Goal: Complete application form

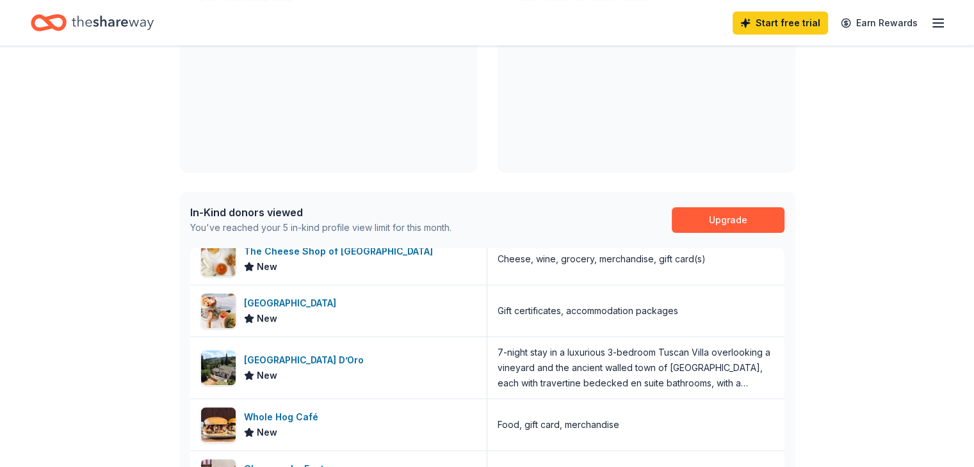
scroll to position [256, 0]
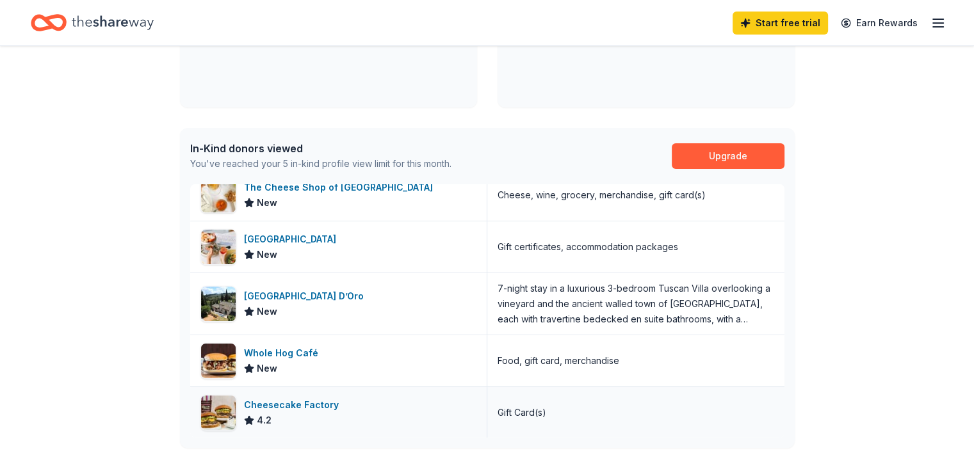
click at [286, 407] on div "Cheesecake Factory" at bounding box center [294, 405] width 100 height 15
click at [288, 353] on div "Whole Hog Café" at bounding box center [283, 353] width 79 height 15
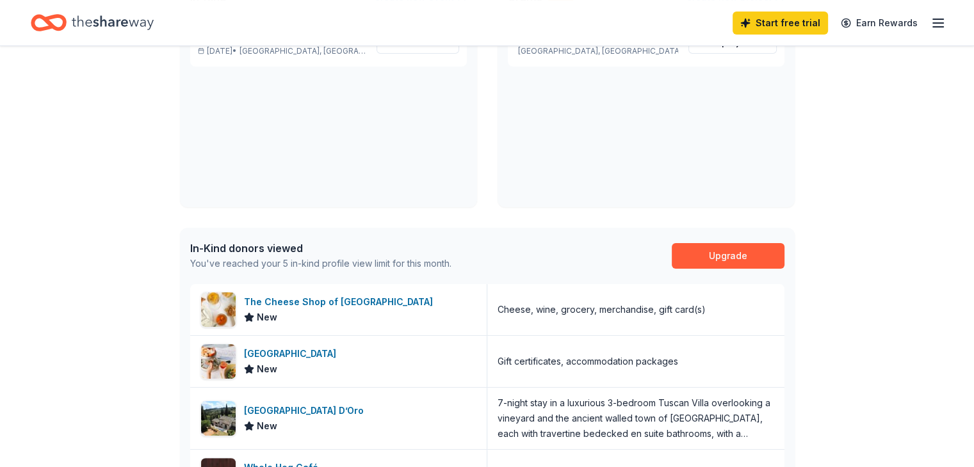
scroll to position [0, 0]
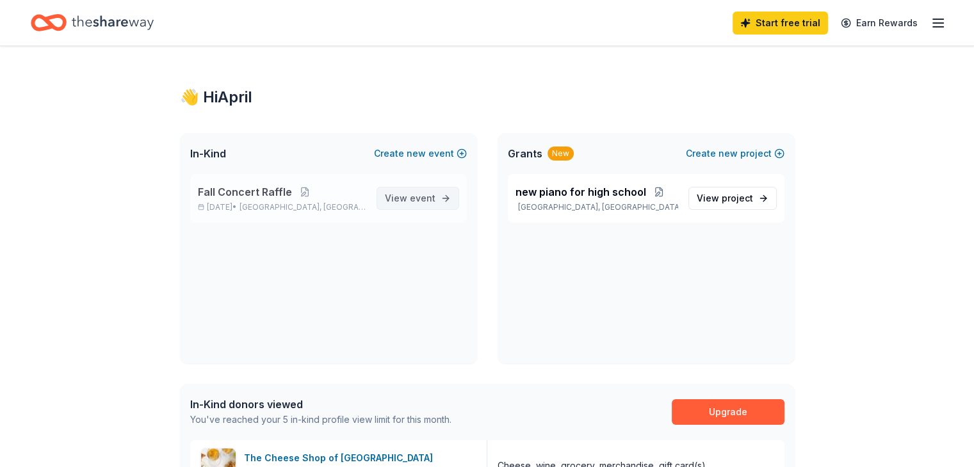
click at [414, 198] on span "event" at bounding box center [423, 198] width 26 height 11
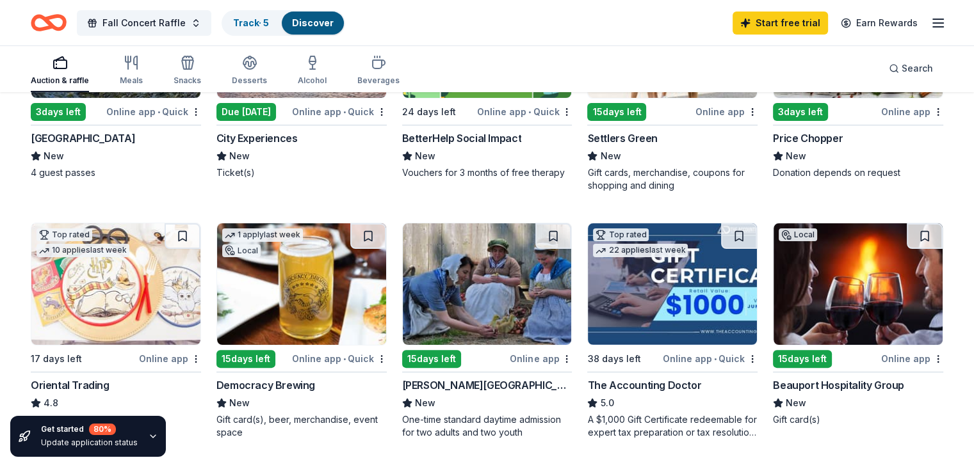
scroll to position [320, 0]
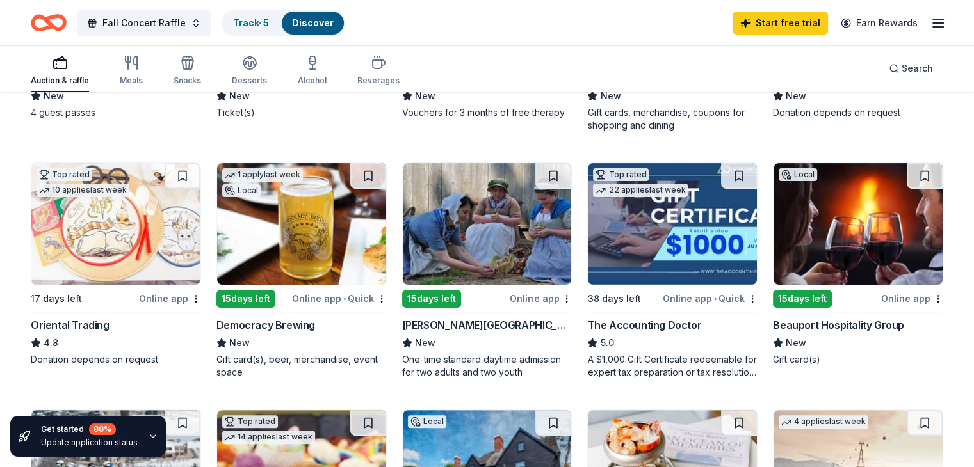
click at [802, 323] on div "Beauport Hospitality Group" at bounding box center [838, 325] width 131 height 15
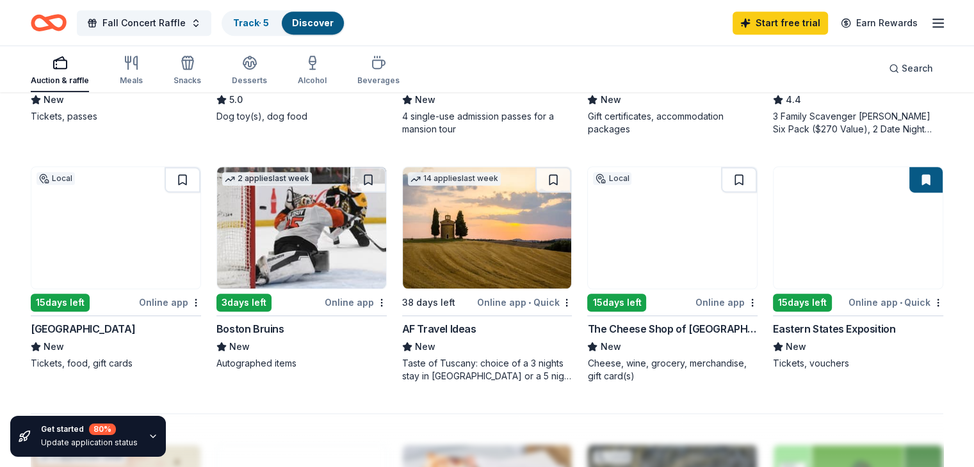
scroll to position [832, 0]
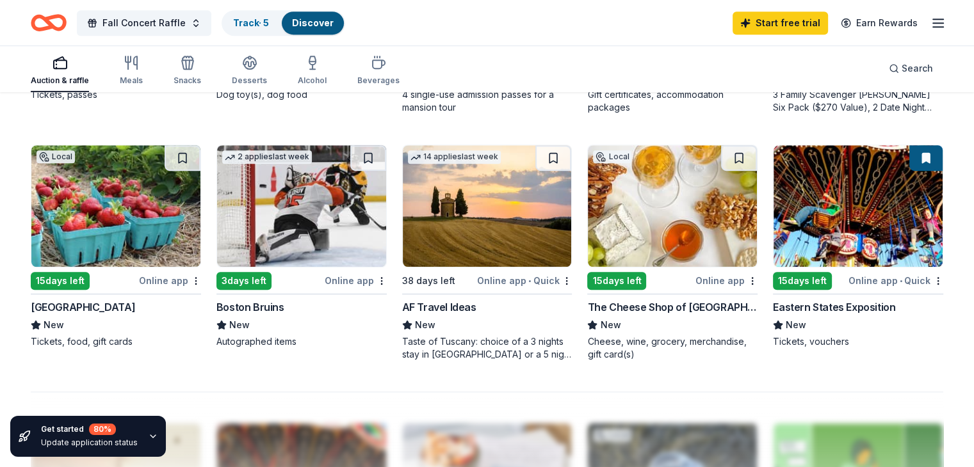
click at [453, 303] on div "AF Travel Ideas" at bounding box center [439, 307] width 74 height 15
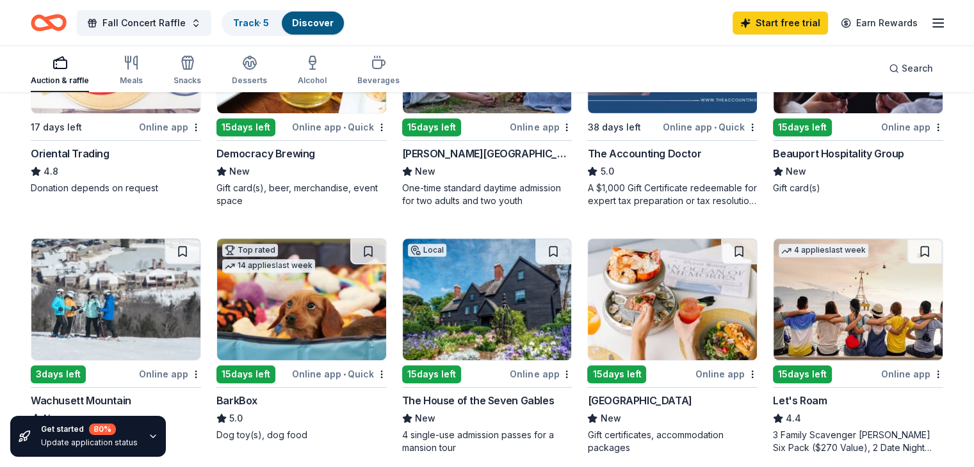
scroll to position [512, 0]
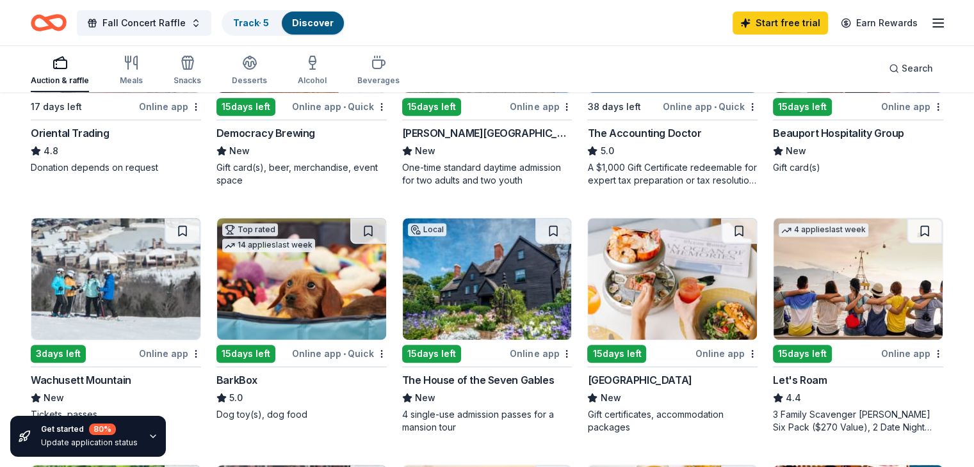
click at [614, 380] on div "Ocean House" at bounding box center [639, 380] width 104 height 15
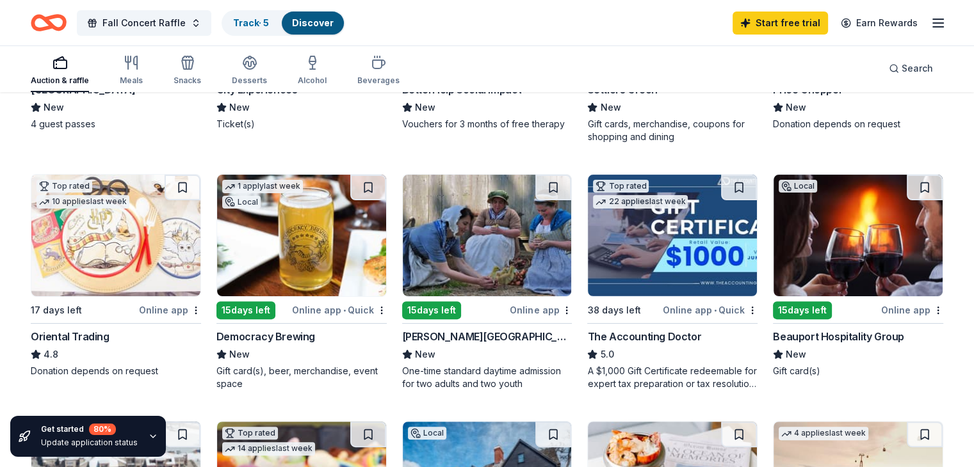
scroll to position [117, 0]
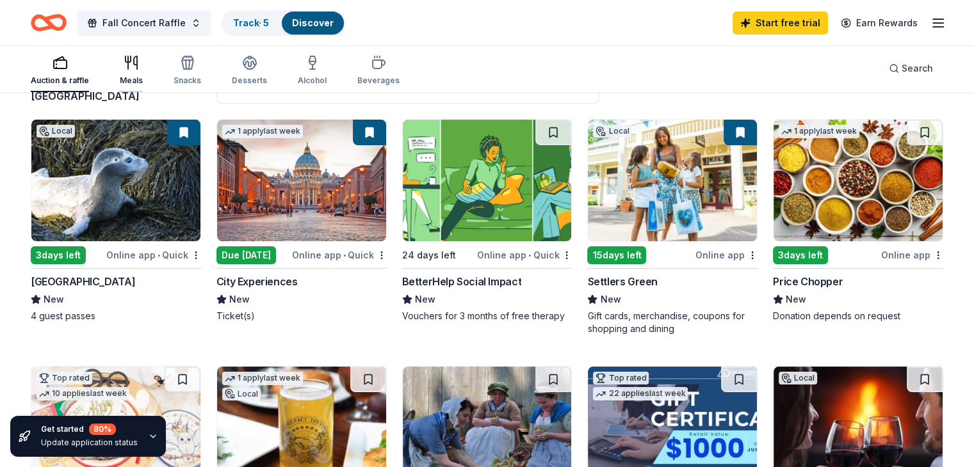
click at [143, 72] on div "Meals" at bounding box center [131, 70] width 23 height 31
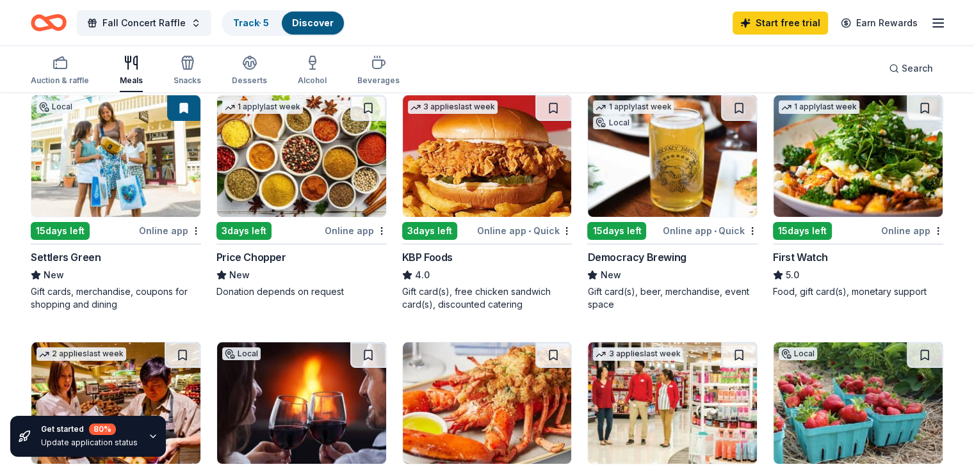
scroll to position [192, 0]
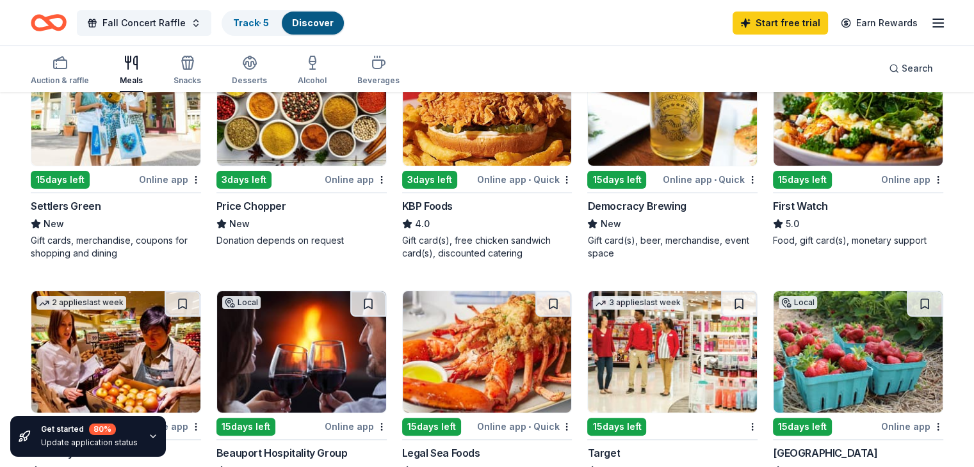
click at [779, 205] on div "First Watch" at bounding box center [800, 205] width 55 height 15
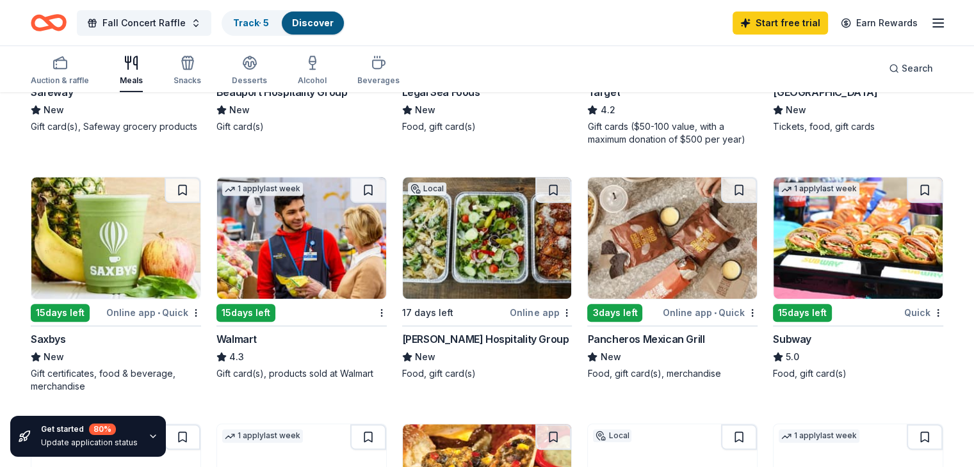
scroll to position [576, 0]
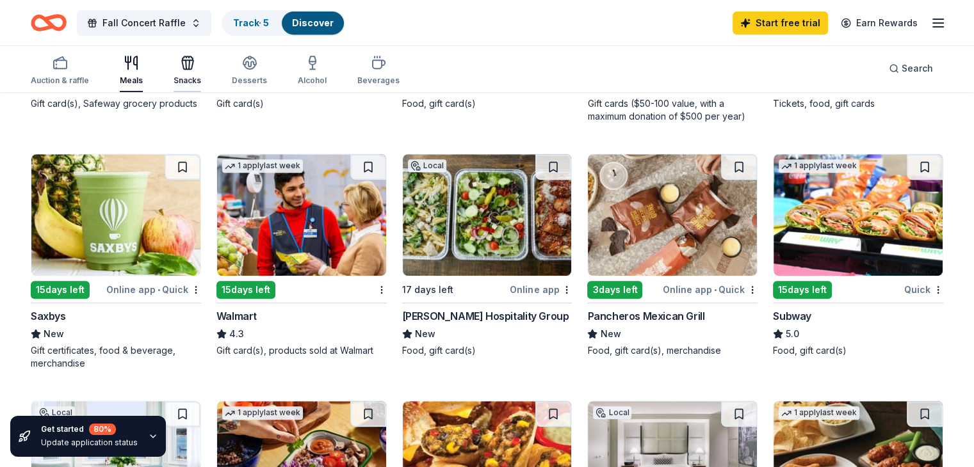
click at [201, 77] on div "Snacks" at bounding box center [188, 81] width 28 height 10
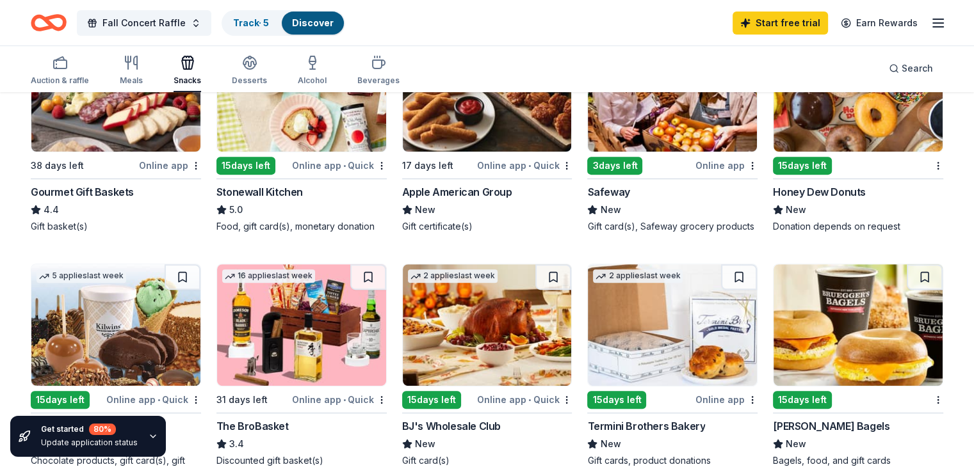
scroll to position [448, 0]
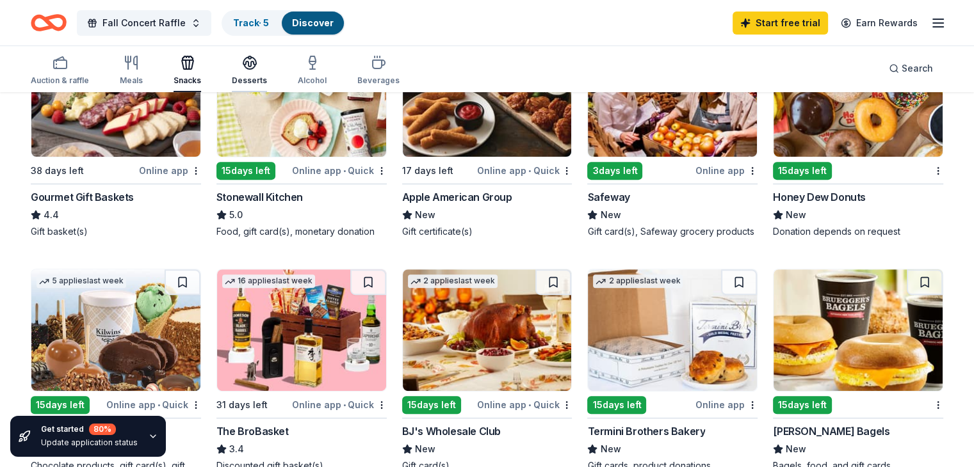
click at [267, 72] on div "Desserts" at bounding box center [249, 70] width 35 height 31
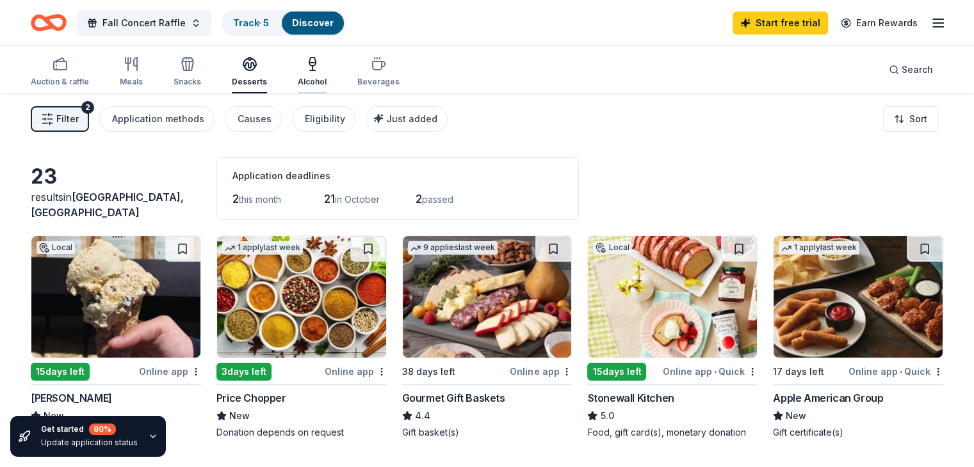
click at [320, 70] on icon "button" at bounding box center [312, 63] width 15 height 15
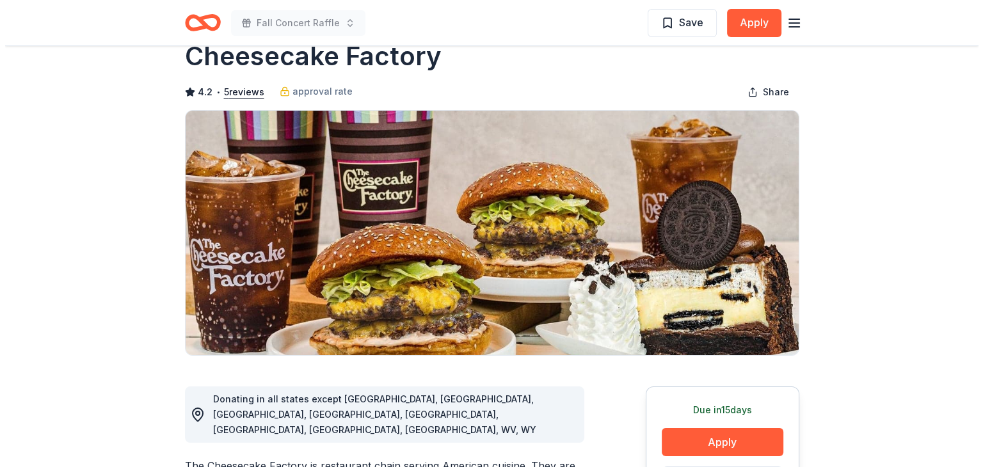
scroll to position [128, 0]
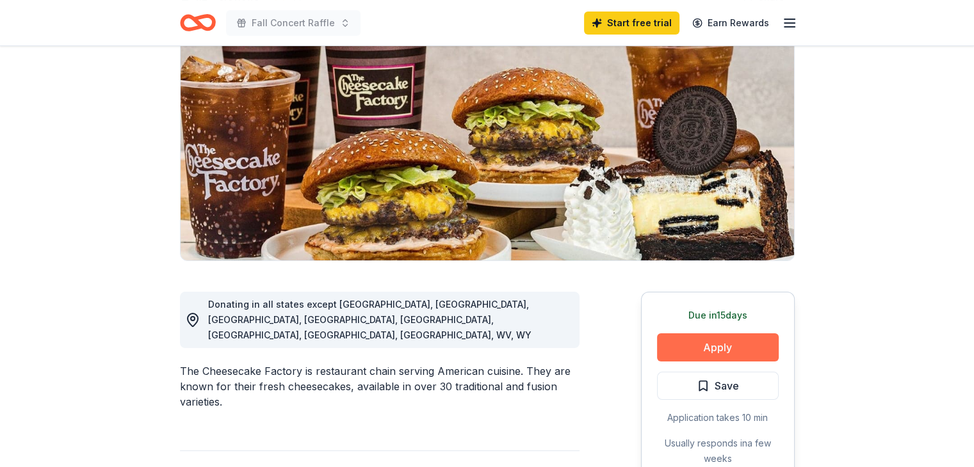
click at [702, 348] on button "Apply" at bounding box center [718, 348] width 122 height 28
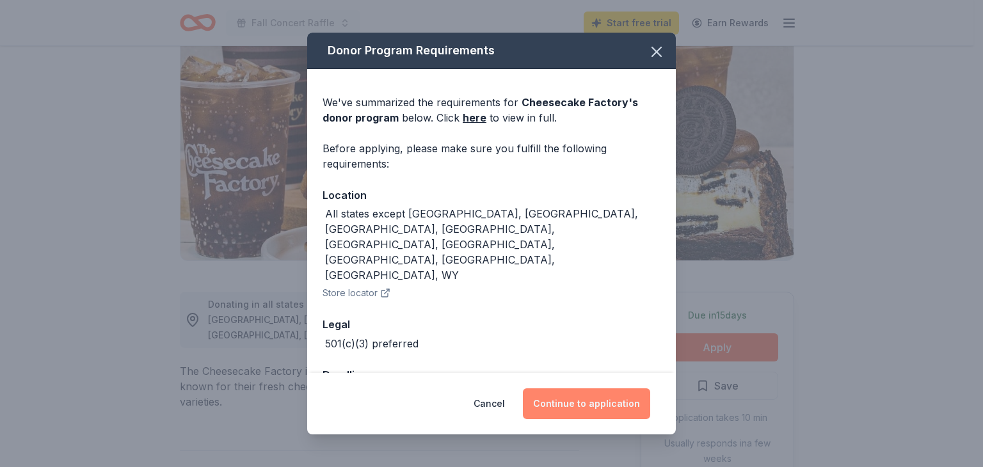
click at [598, 396] on button "Continue to application" at bounding box center [586, 404] width 127 height 31
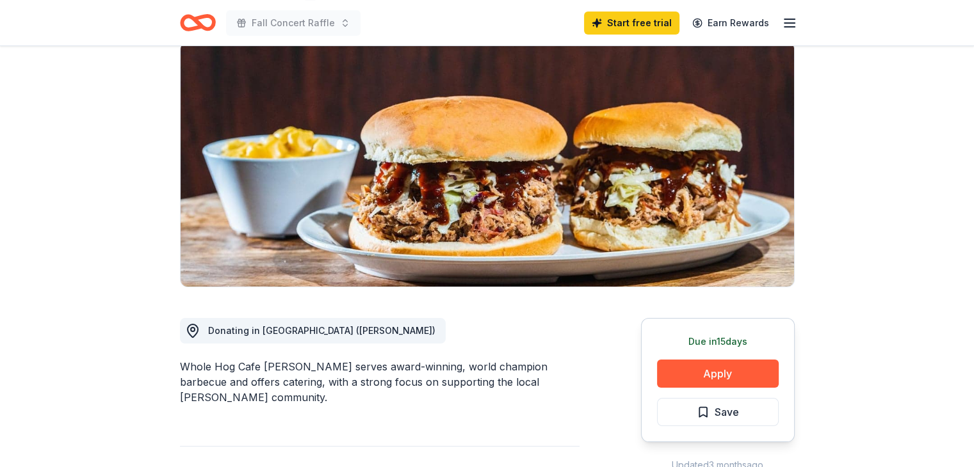
scroll to position [128, 0]
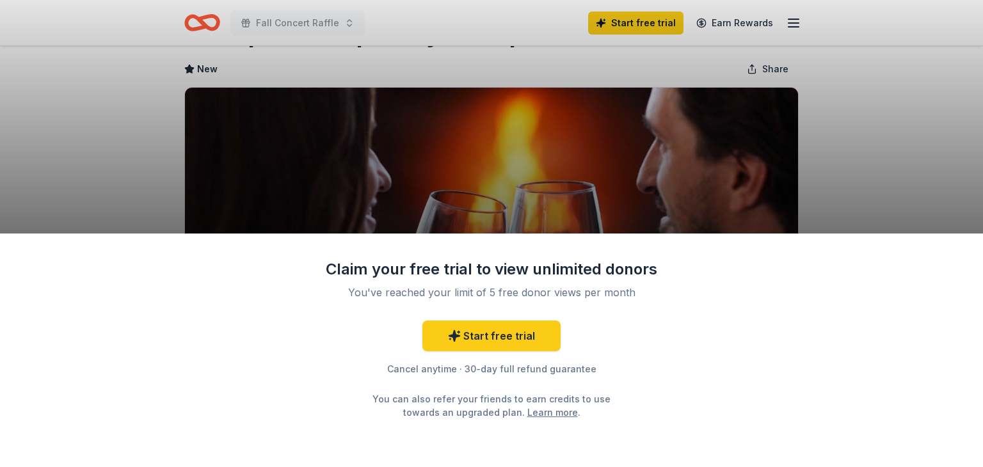
scroll to position [64, 0]
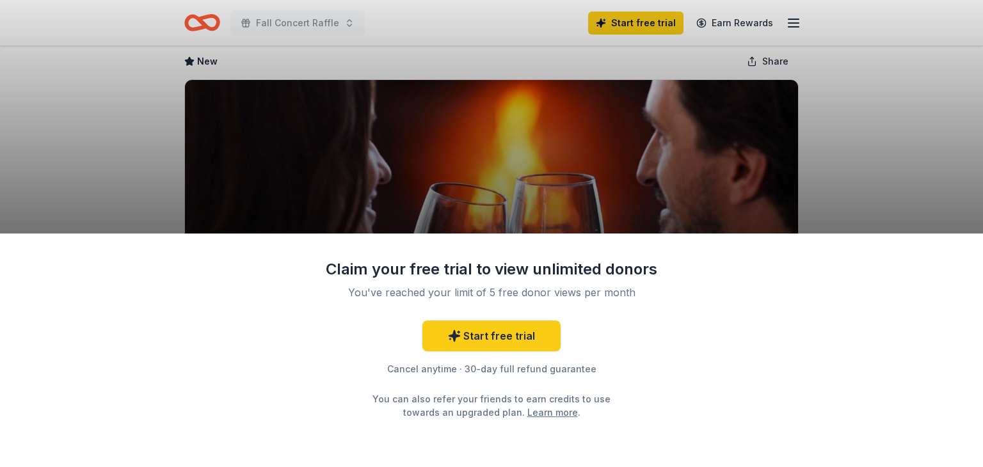
click at [750, 187] on div "Claim your free trial to view unlimited donors You've reached your limit of 5 f…" at bounding box center [491, 233] width 983 height 467
click at [190, 115] on div "Claim your free trial to view unlimited donors You've reached your limit of 5 f…" at bounding box center [491, 233] width 983 height 467
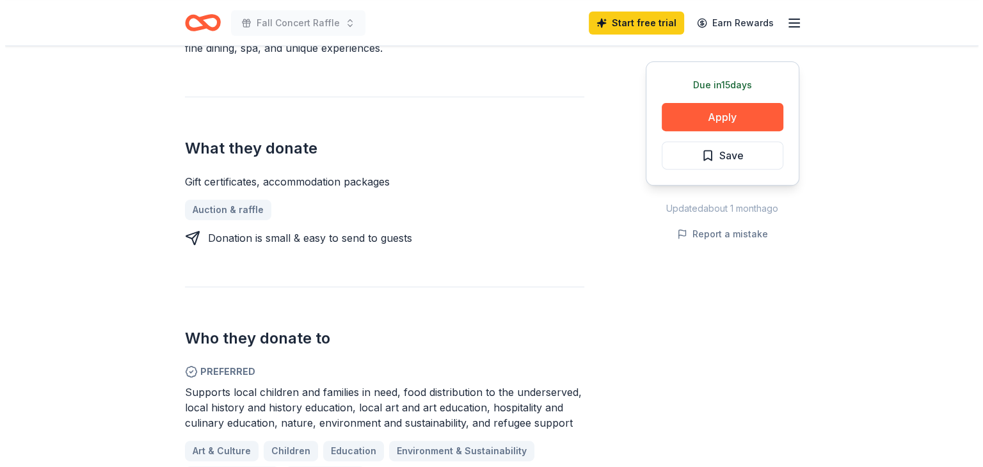
scroll to position [512, 0]
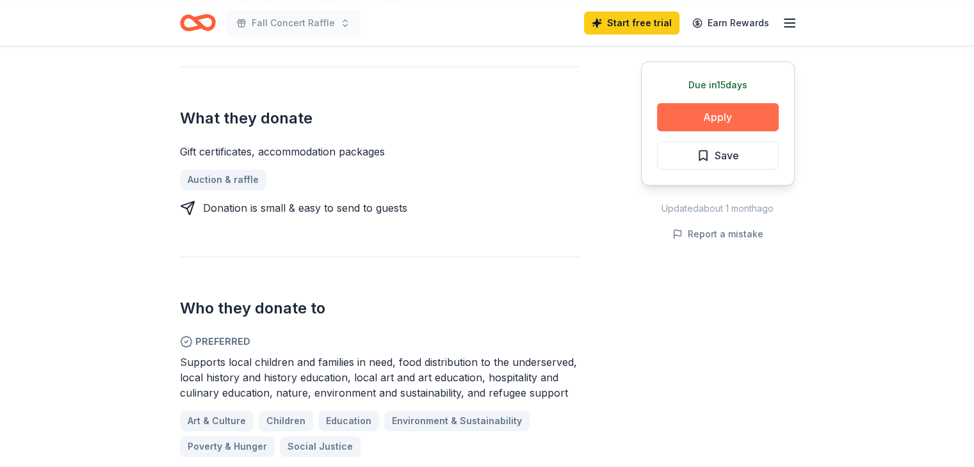
click at [719, 118] on button "Apply" at bounding box center [718, 117] width 122 height 28
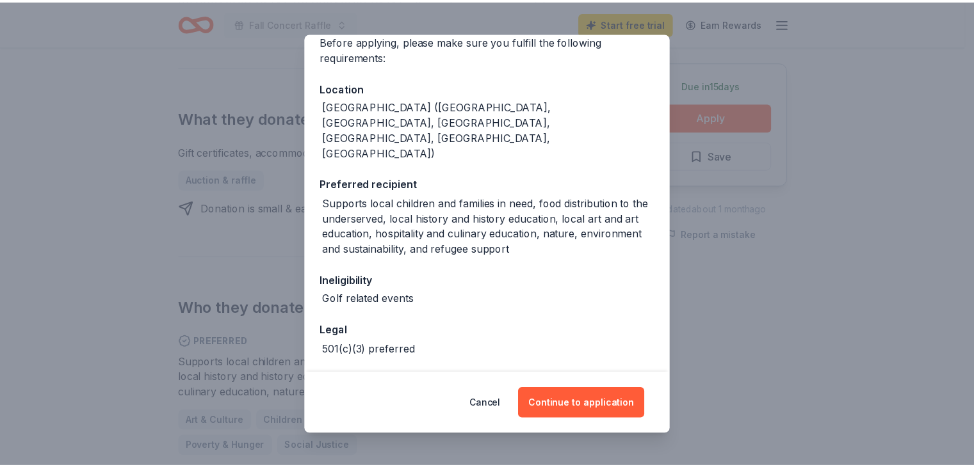
scroll to position [113, 0]
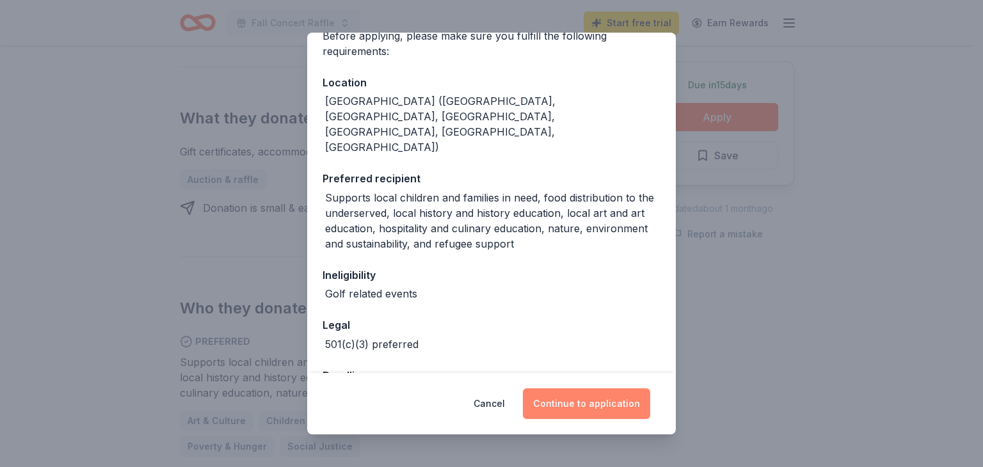
click at [563, 403] on button "Continue to application" at bounding box center [586, 404] width 127 height 31
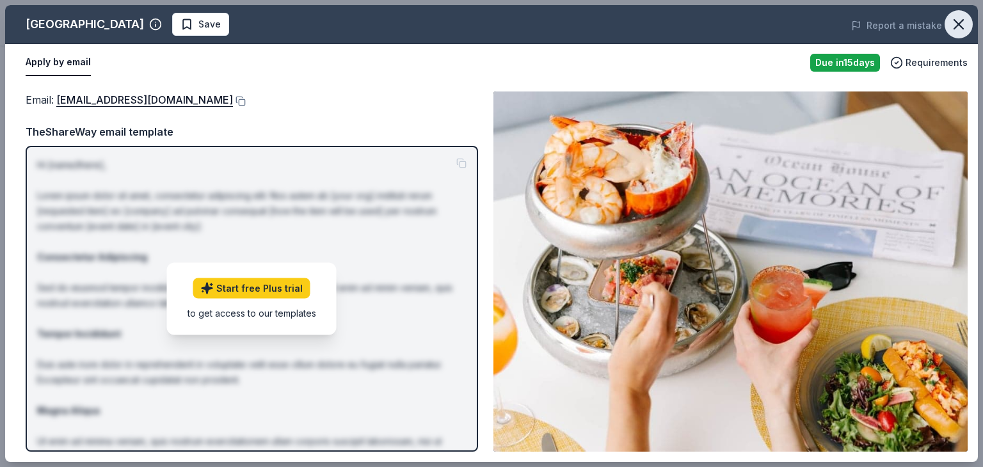
click at [953, 21] on icon "button" at bounding box center [959, 24] width 18 height 18
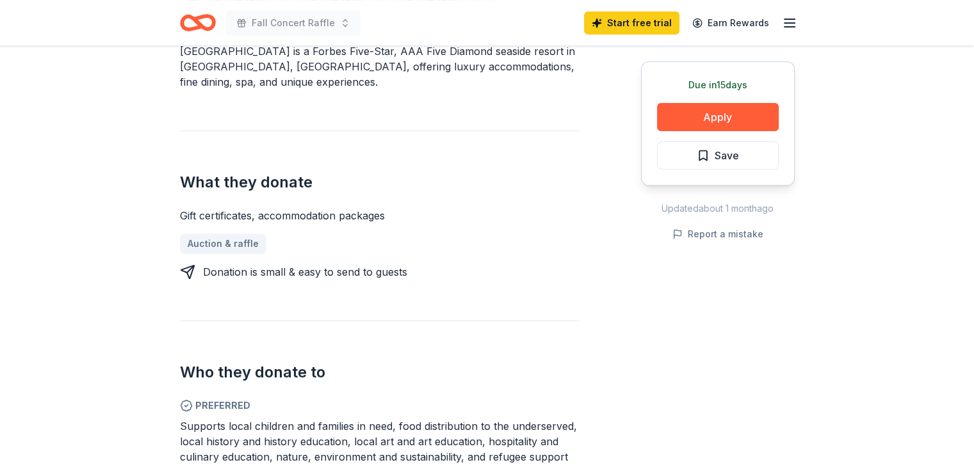
scroll to position [256, 0]
